Goal: Information Seeking & Learning: Learn about a topic

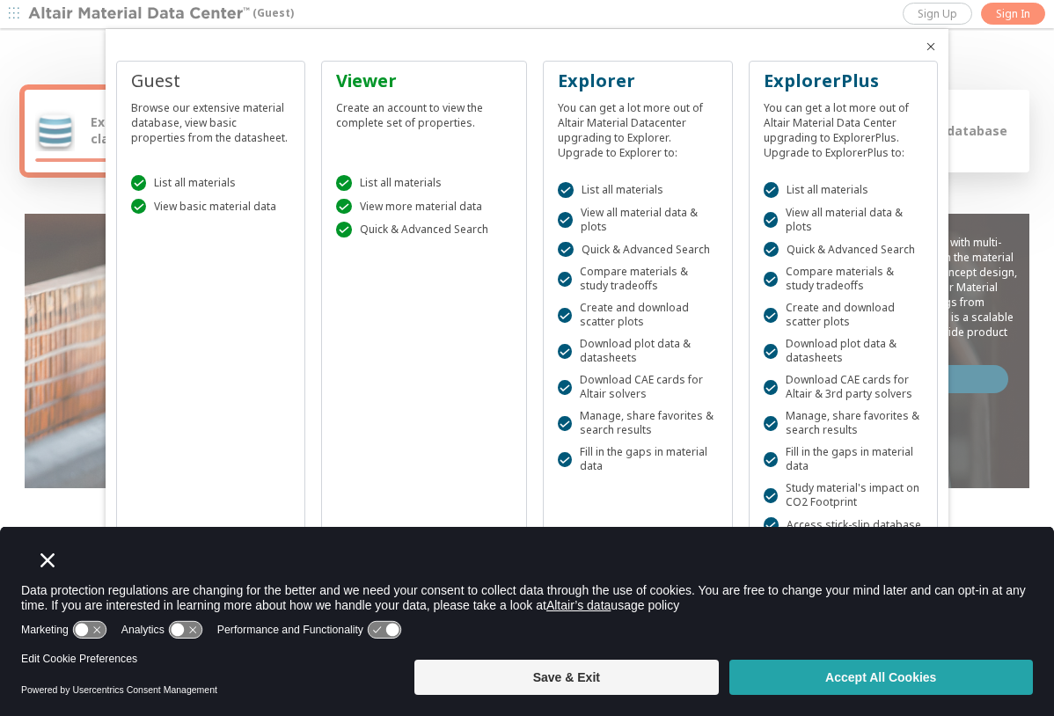
click at [861, 688] on button "Accept All Cookies" at bounding box center [880, 677] width 303 height 35
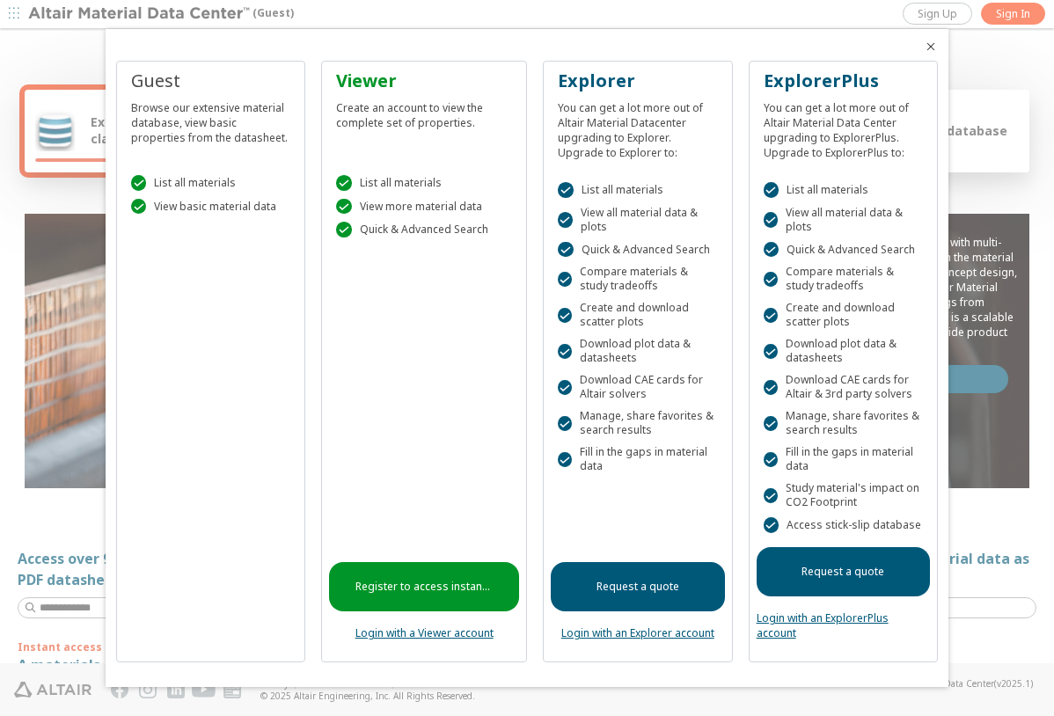
click at [930, 47] on icon "Close" at bounding box center [931, 47] width 14 height 14
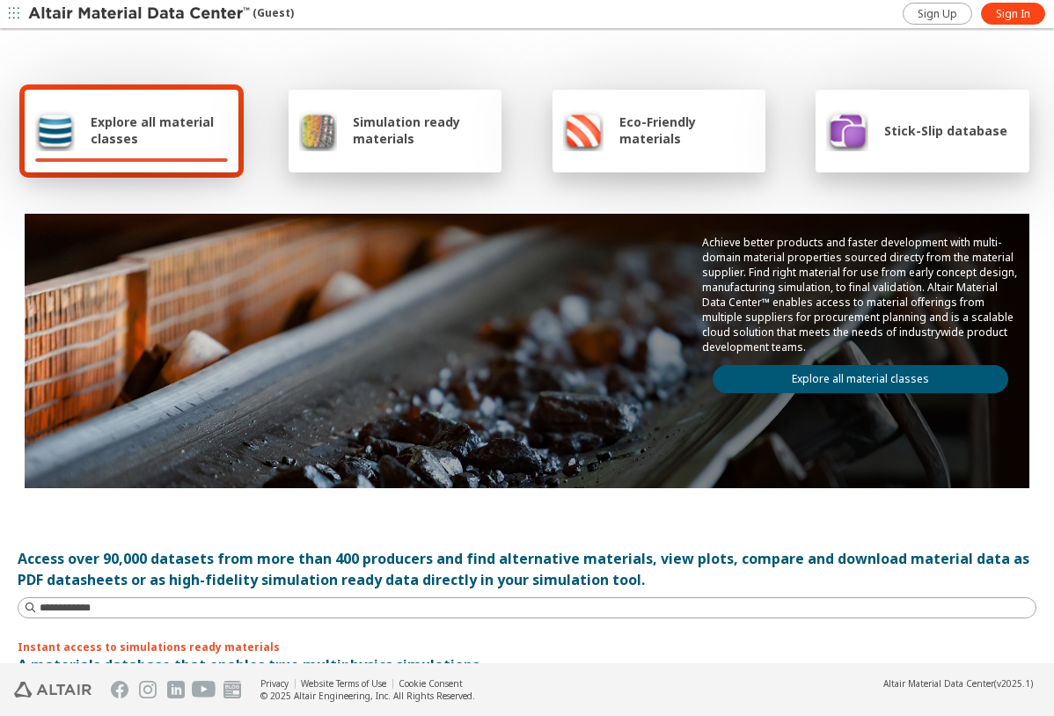
click at [666, 127] on span "Eco-Friendly materials" at bounding box center [686, 129] width 135 height 33
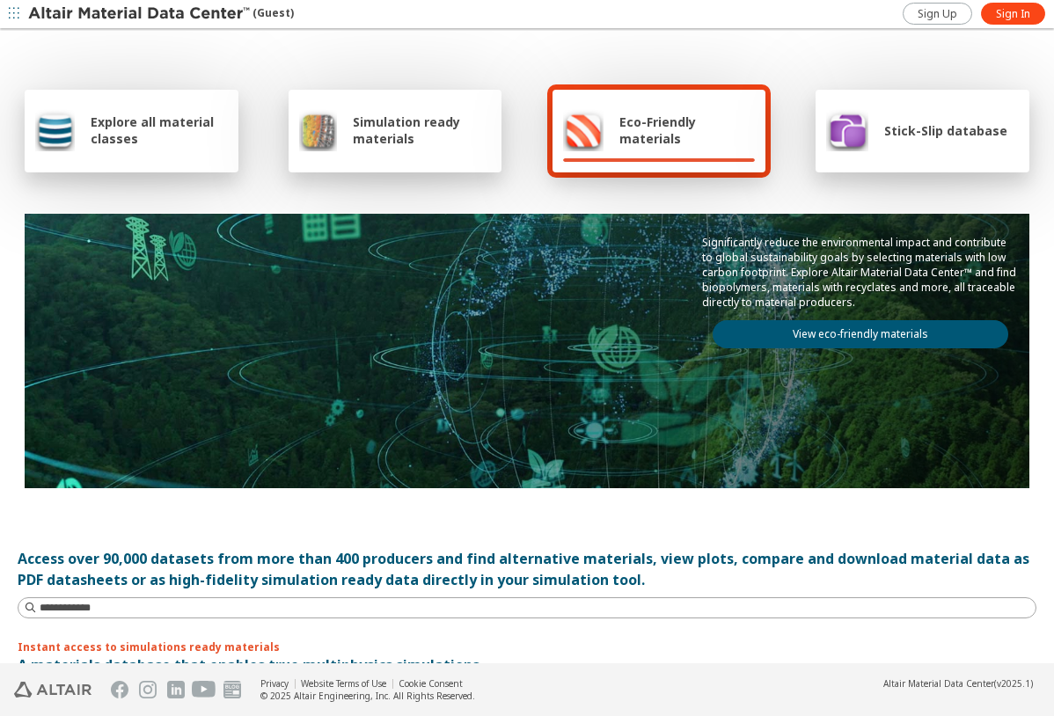
click at [655, 114] on span "Eco-Friendly materials" at bounding box center [686, 129] width 135 height 33
click at [765, 344] on link "View eco-friendly materials" at bounding box center [860, 334] width 296 height 28
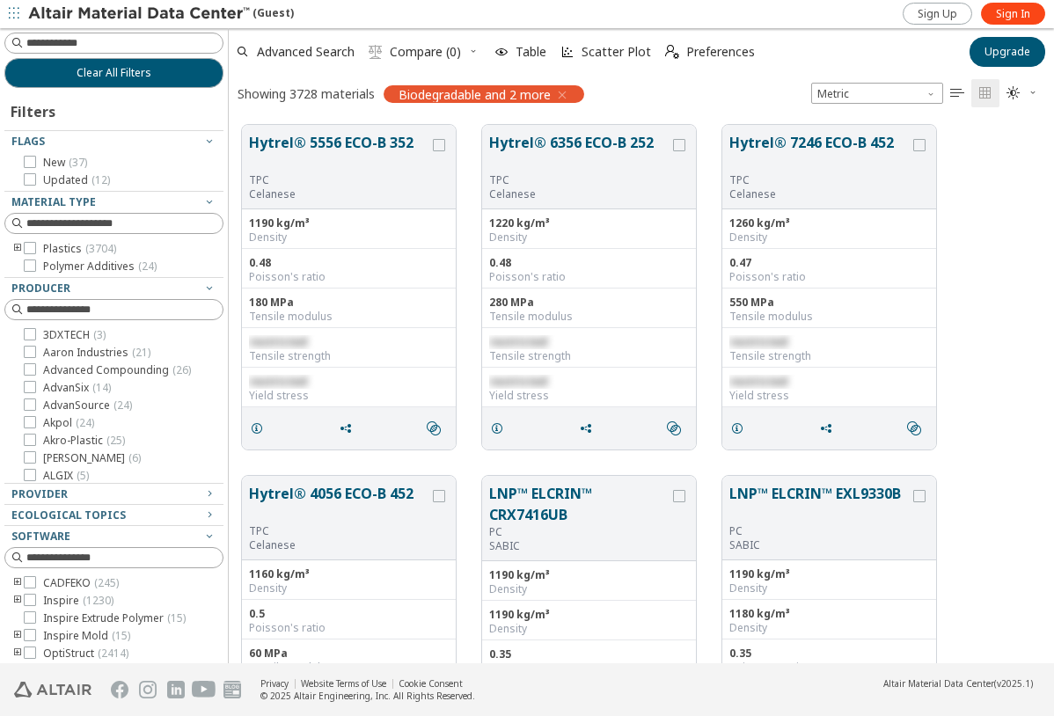
scroll to position [538, 812]
click at [31, 249] on icon at bounding box center [30, 248] width 12 height 12
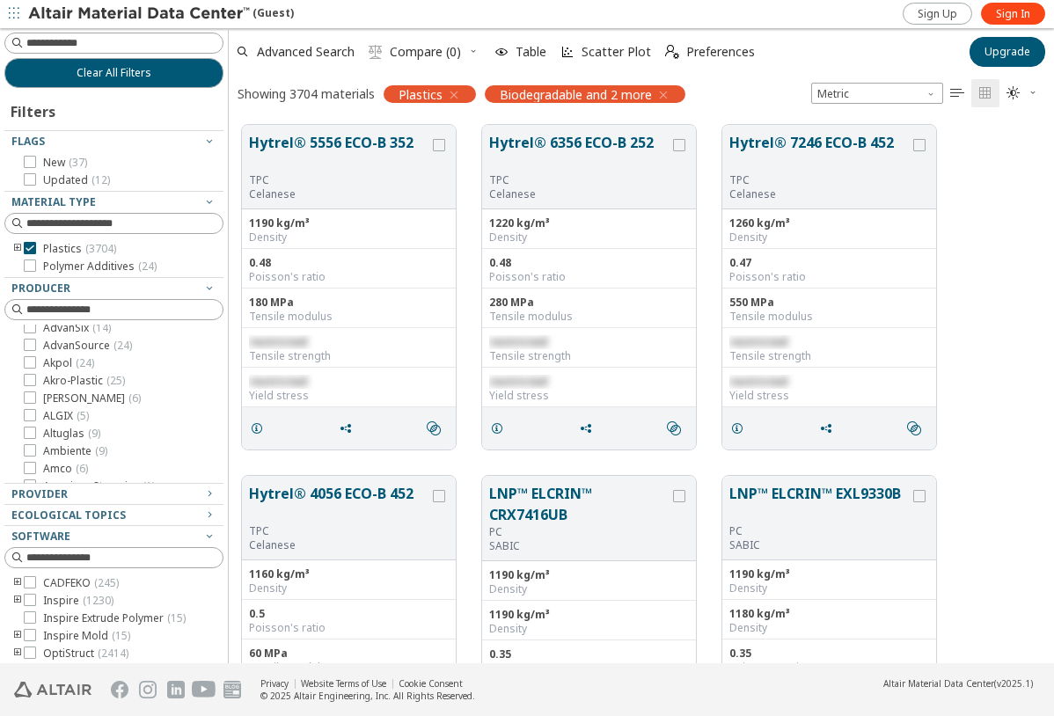
scroll to position [88, 0]
click at [153, 513] on div "Ecological Topics" at bounding box center [106, 515] width 191 height 14
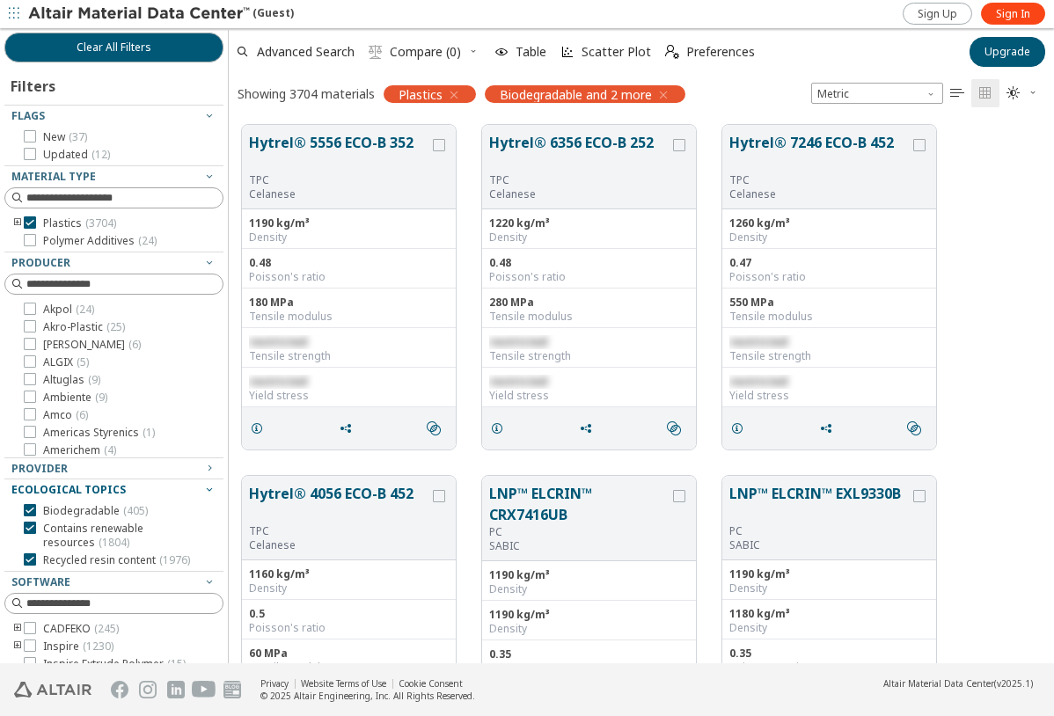
scroll to position [0, 0]
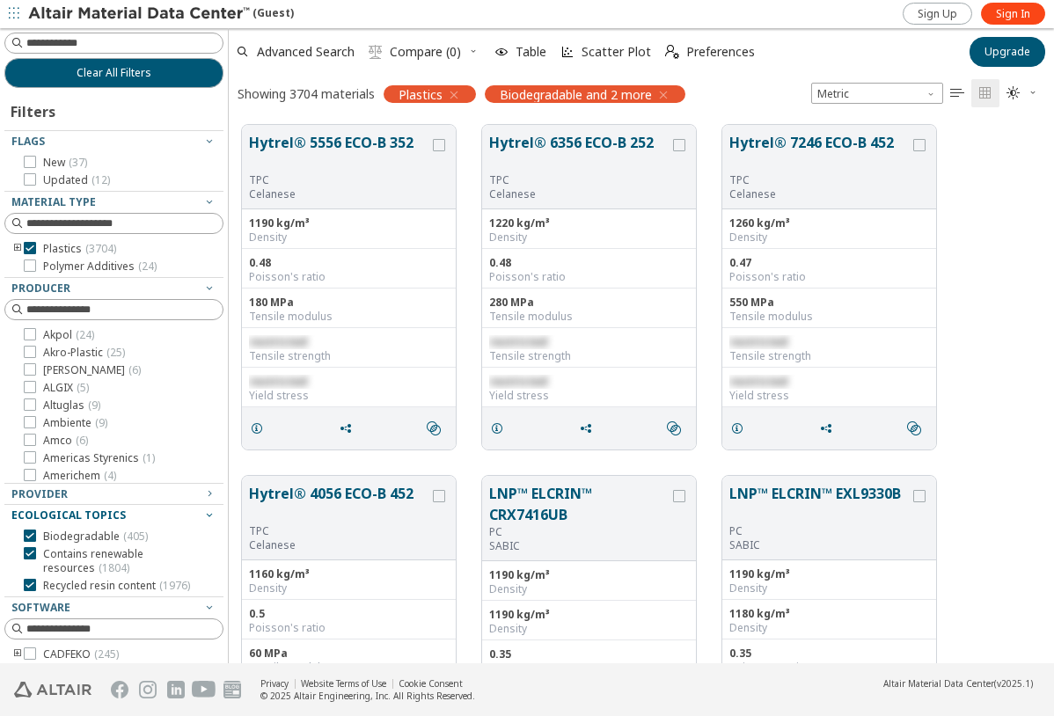
click at [15, 245] on icon "toogle group" at bounding box center [17, 249] width 12 height 14
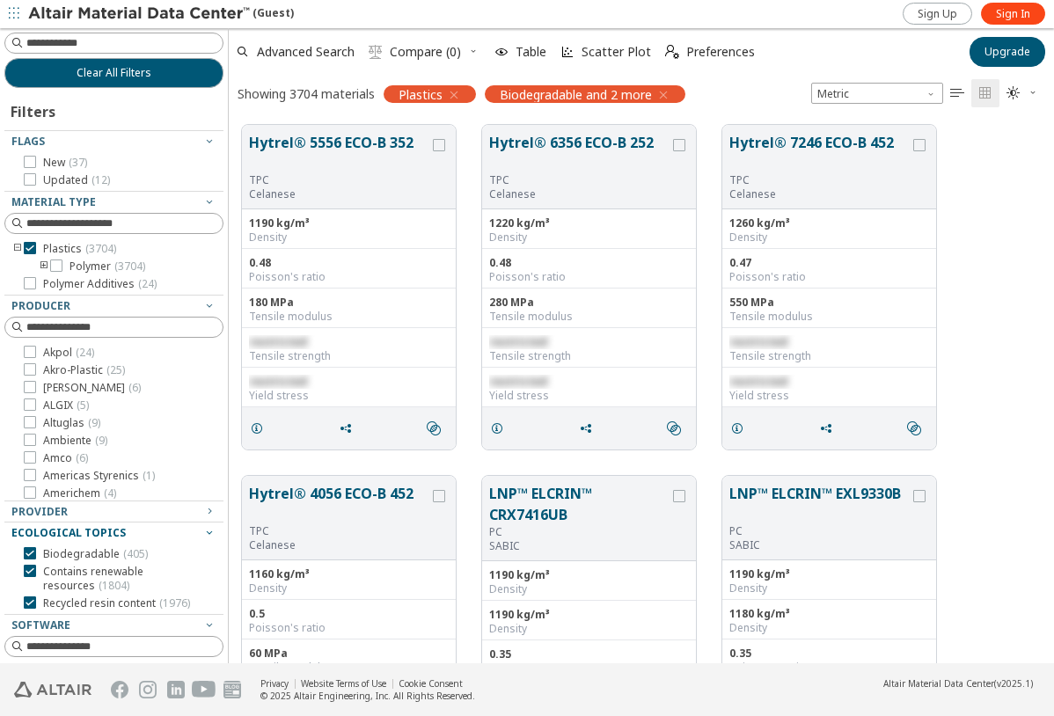
click at [44, 265] on icon "toogle group" at bounding box center [44, 266] width 12 height 14
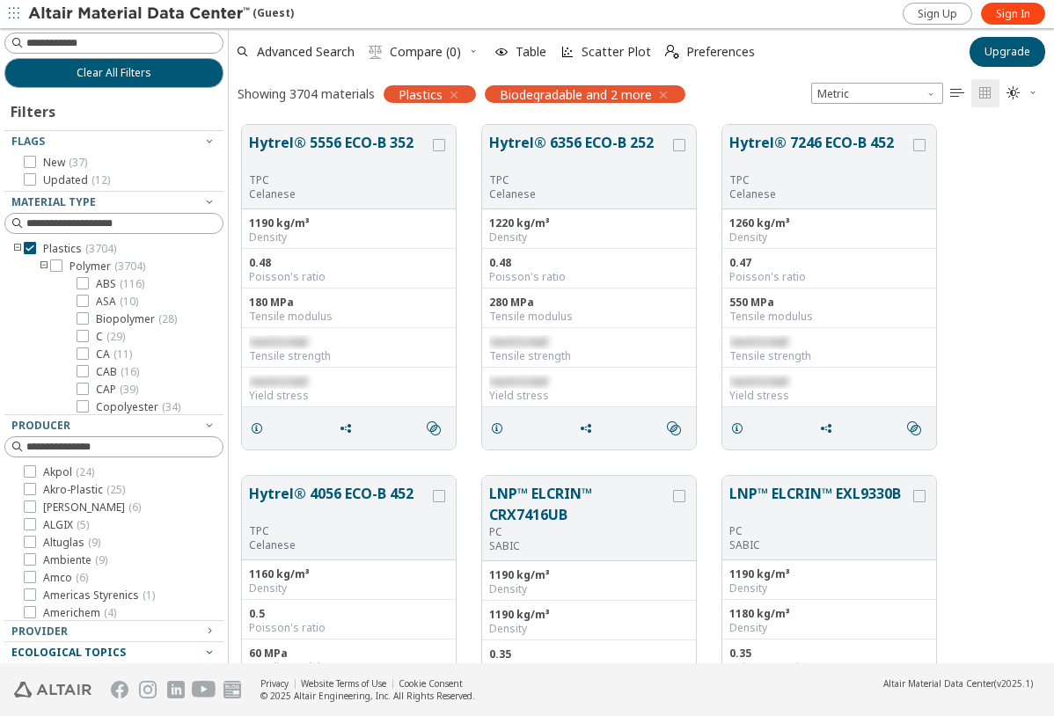
click at [44, 265] on icon "toogle group" at bounding box center [44, 266] width 12 height 14
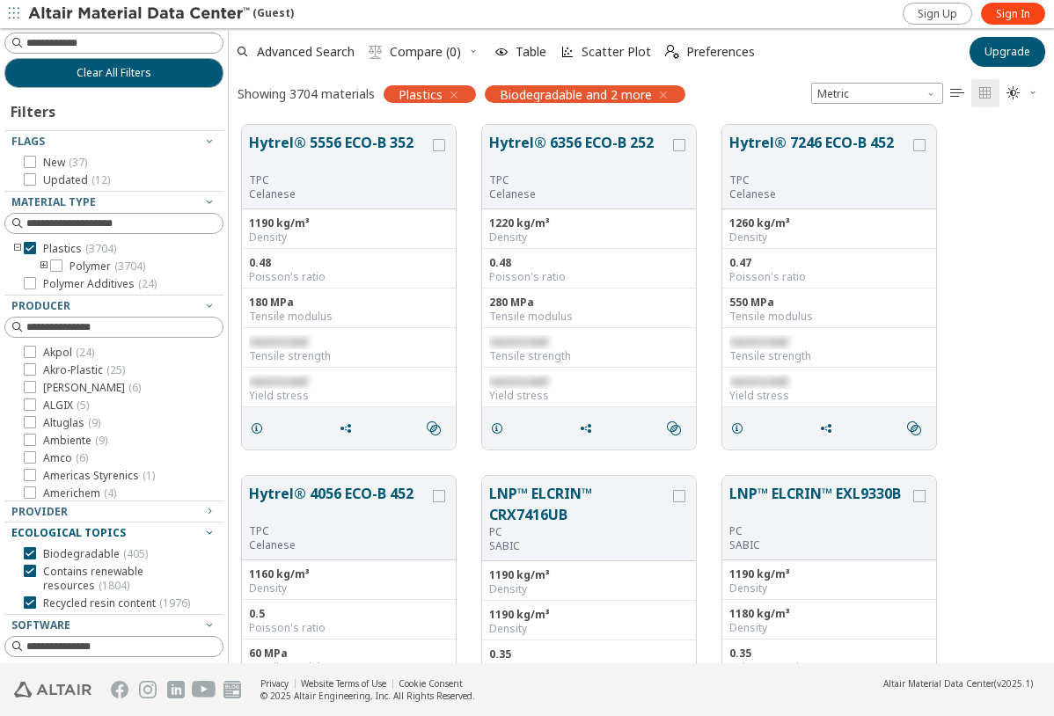
click at [18, 250] on icon "toogle group" at bounding box center [17, 249] width 12 height 14
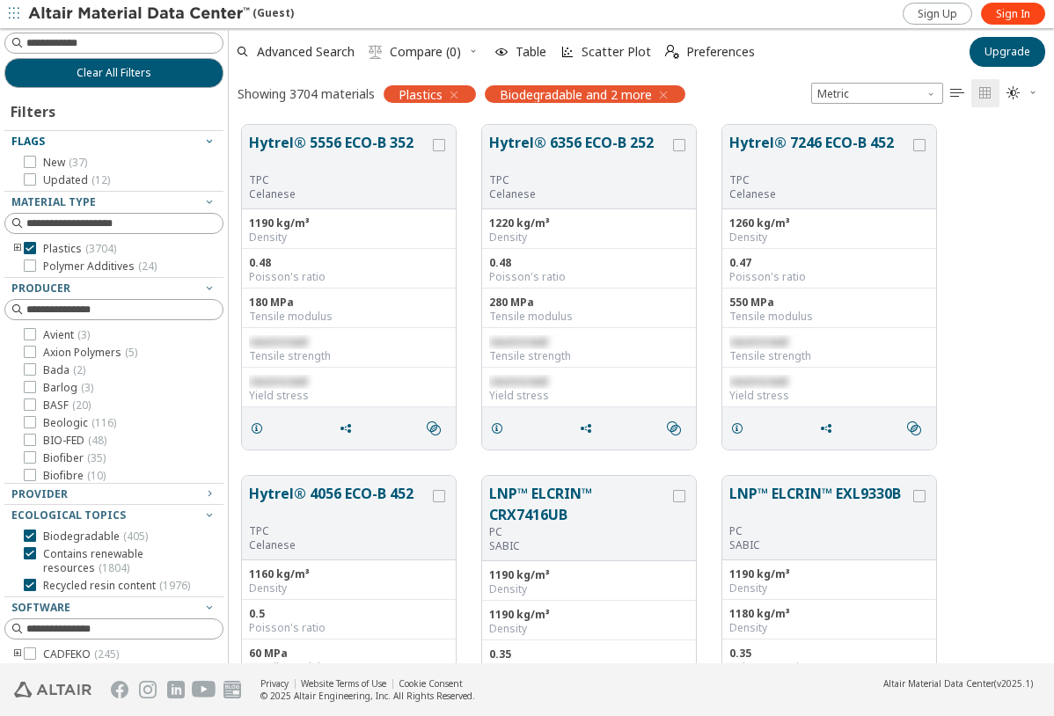
click at [202, 138] on icon "button" at bounding box center [209, 141] width 14 height 14
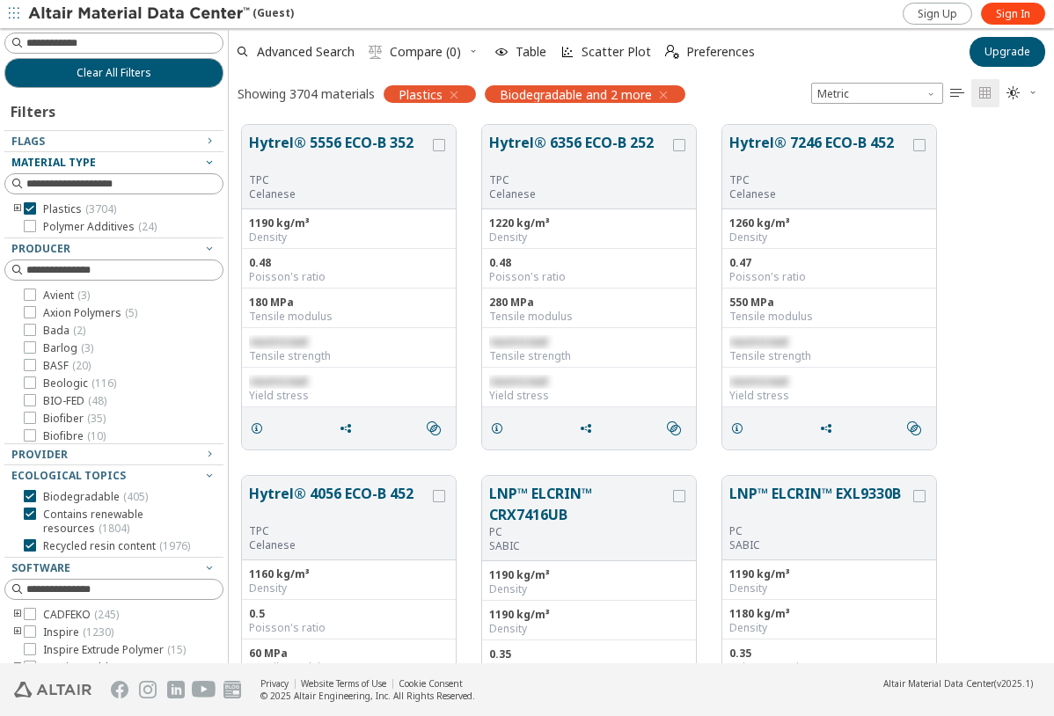
click at [202, 161] on icon "button" at bounding box center [209, 162] width 14 height 14
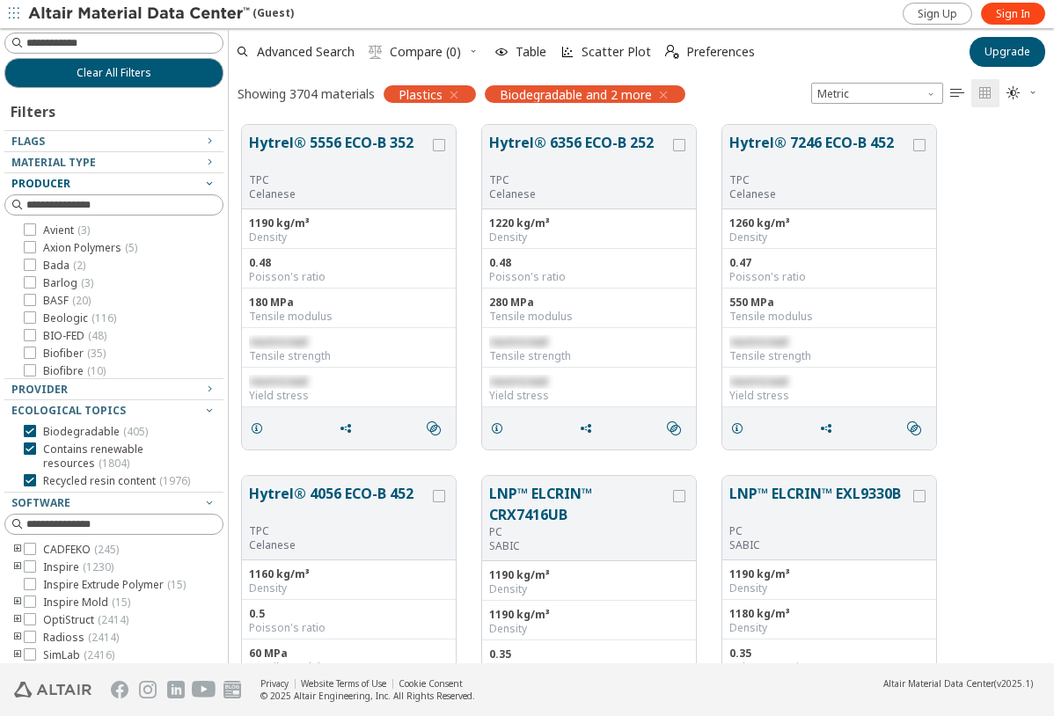
click at [202, 186] on icon "button" at bounding box center [209, 183] width 14 height 14
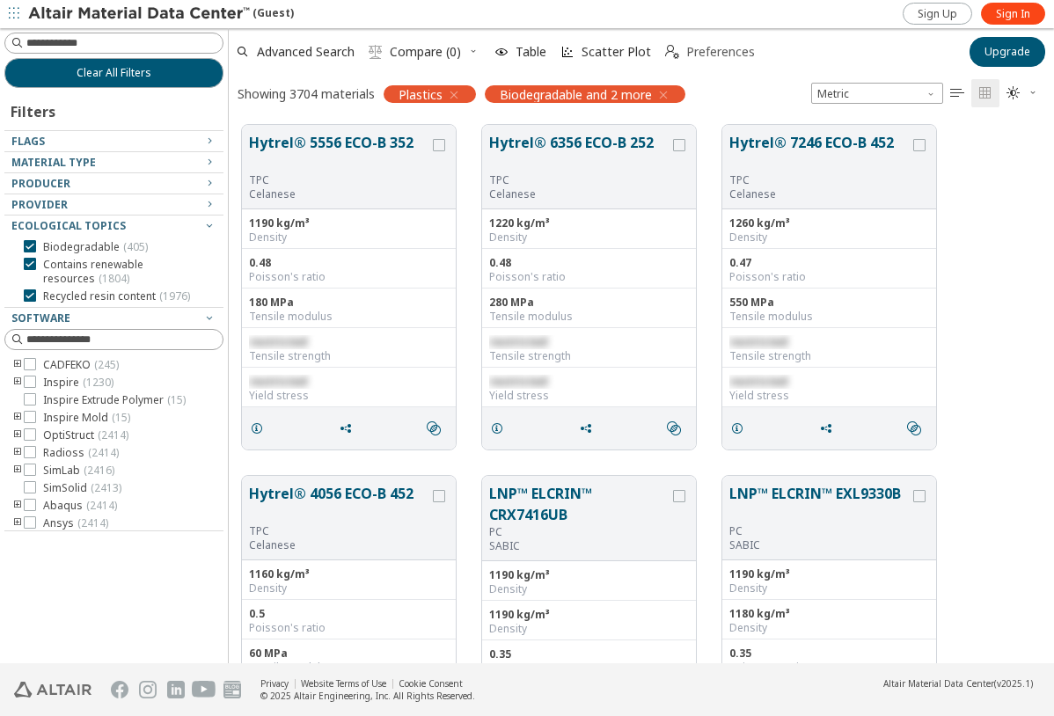
click at [705, 56] on span "Preferences" at bounding box center [720, 52] width 69 height 12
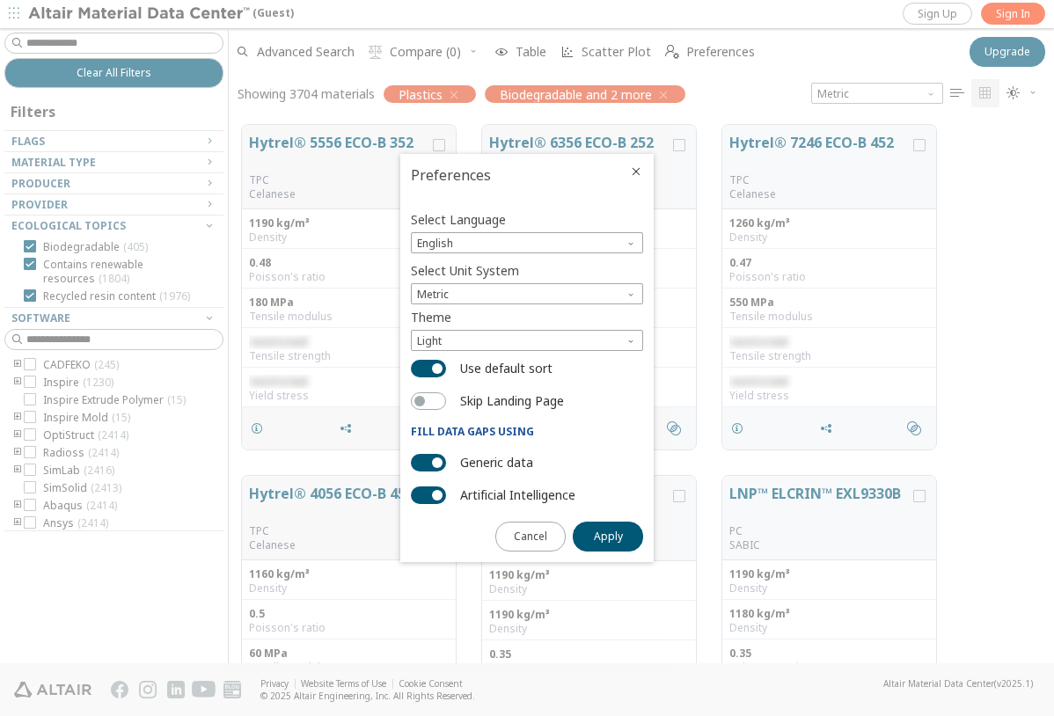
click at [641, 168] on icon "Close" at bounding box center [636, 171] width 14 height 14
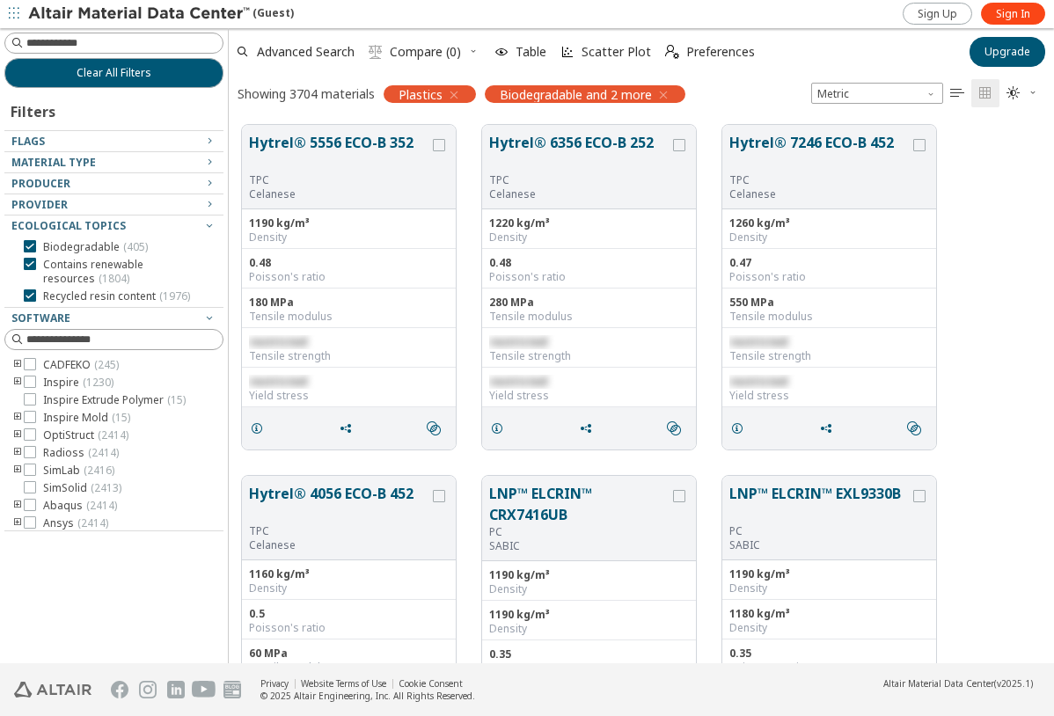
click at [336, 94] on div "Showing 3704 materials" at bounding box center [305, 93] width 137 height 17
click at [961, 92] on icon "" at bounding box center [957, 93] width 14 height 14
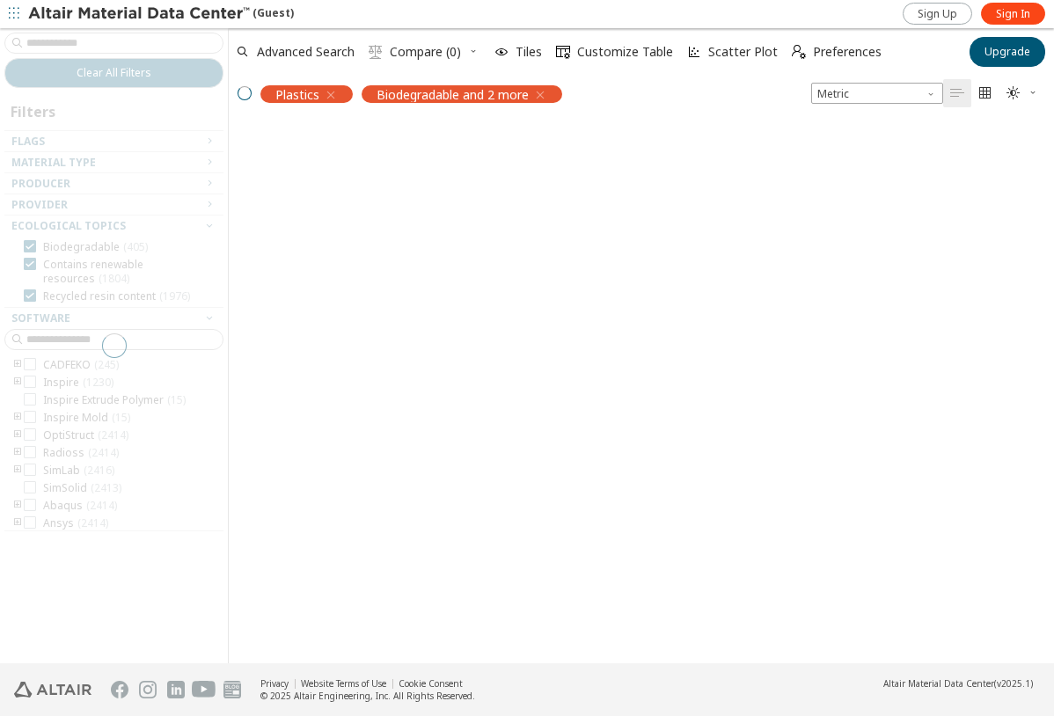
click at [984, 97] on icon "" at bounding box center [985, 93] width 14 height 14
click at [1024, 95] on span "" at bounding box center [1022, 93] width 39 height 28
click at [875, 47] on div "Advanced Search  Compare (0) Table Scatter Plot  Preferences" at bounding box center [593, 52] width 729 height 39
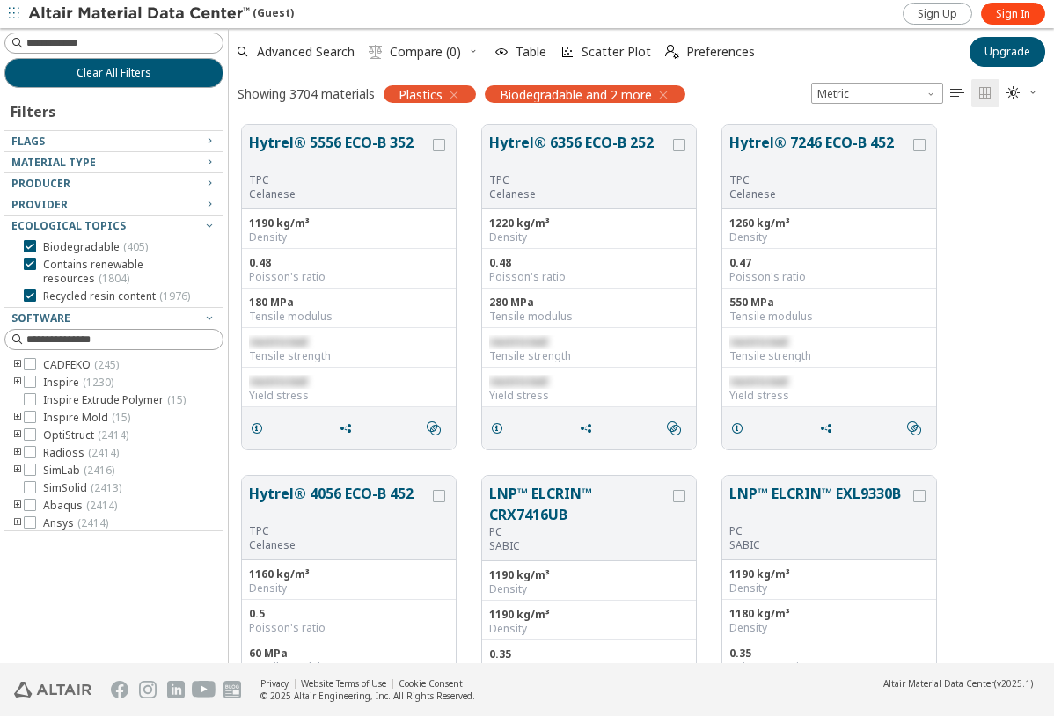
scroll to position [538, 812]
